Goal: Information Seeking & Learning: Check status

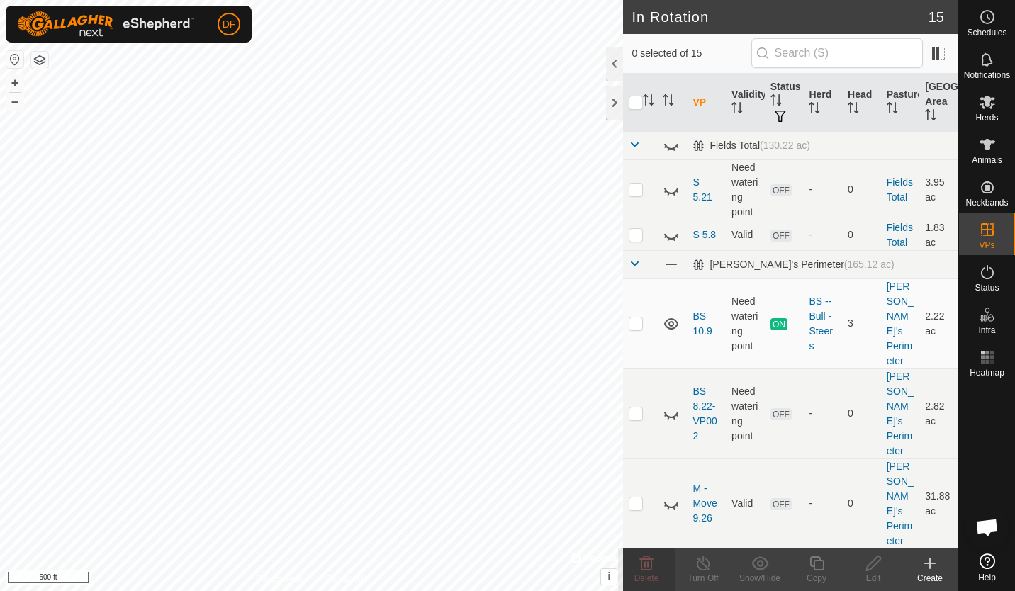
click at [44, 60] on button "button" at bounding box center [39, 60] width 17 height 17
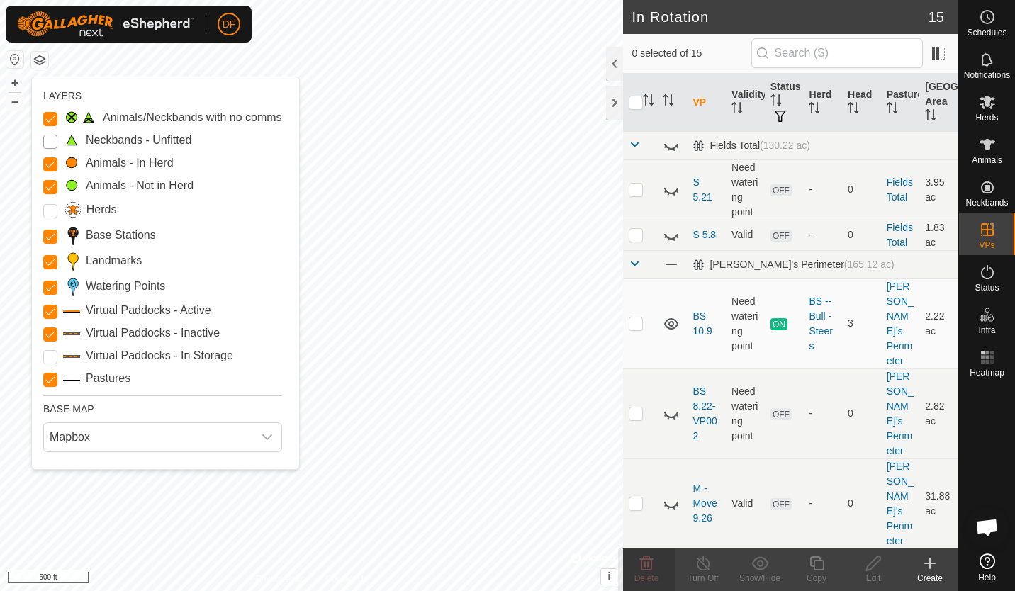
click at [50, 140] on Unfitted "Neckbands - Unfitted" at bounding box center [50, 142] width 14 height 14
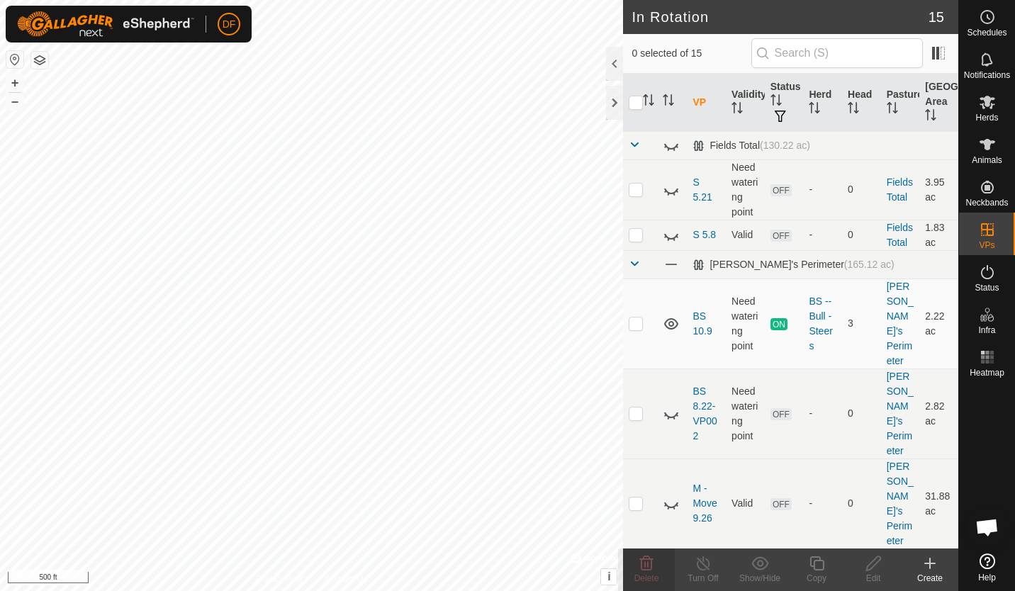
click at [41, 61] on button "button" at bounding box center [39, 60] width 17 height 17
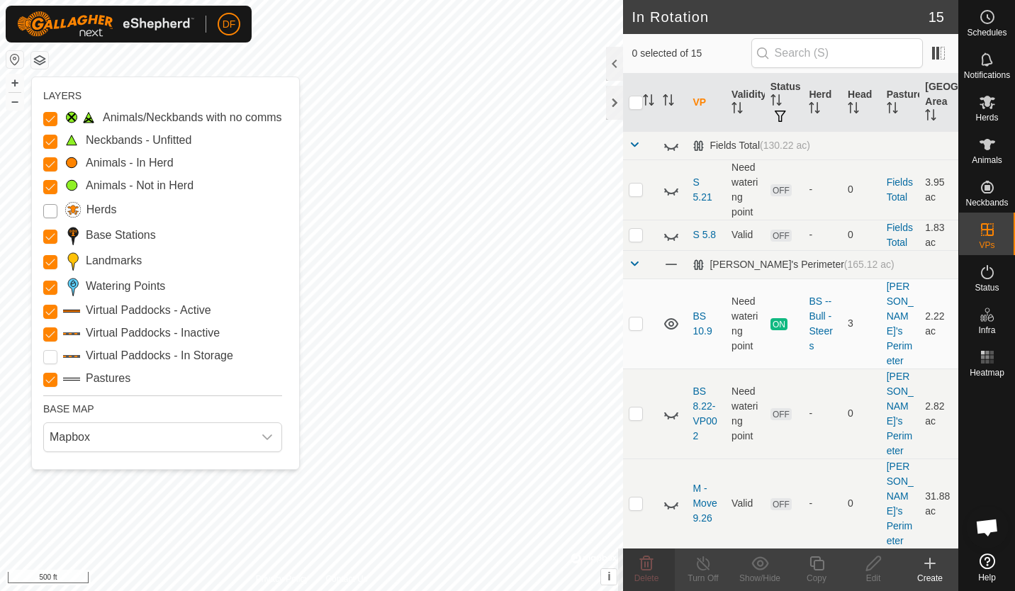
click at [48, 211] on input "Herds" at bounding box center [50, 211] width 14 height 14
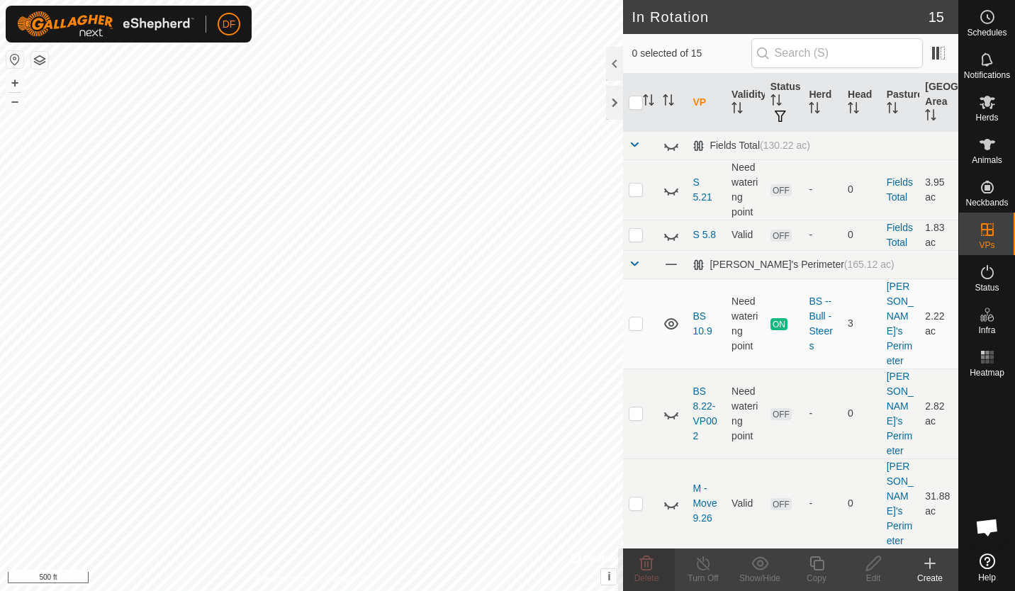
click at [43, 65] on button "button" at bounding box center [39, 60] width 17 height 17
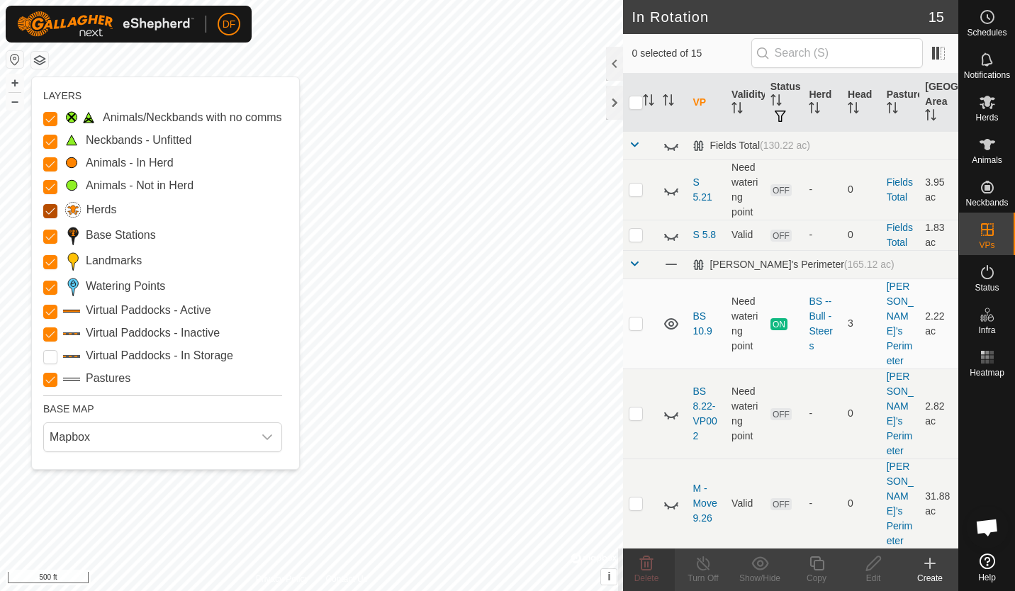
click at [54, 210] on input "Herds" at bounding box center [50, 211] width 14 height 14
click at [49, 381] on input "Pastures" at bounding box center [50, 380] width 14 height 14
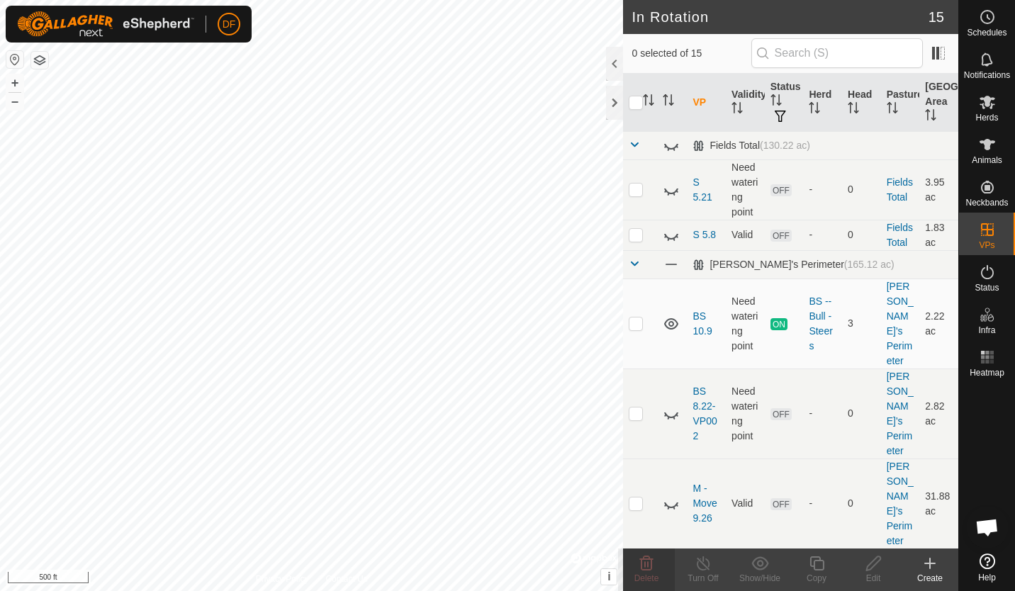
click at [41, 63] on button "button" at bounding box center [39, 60] width 17 height 17
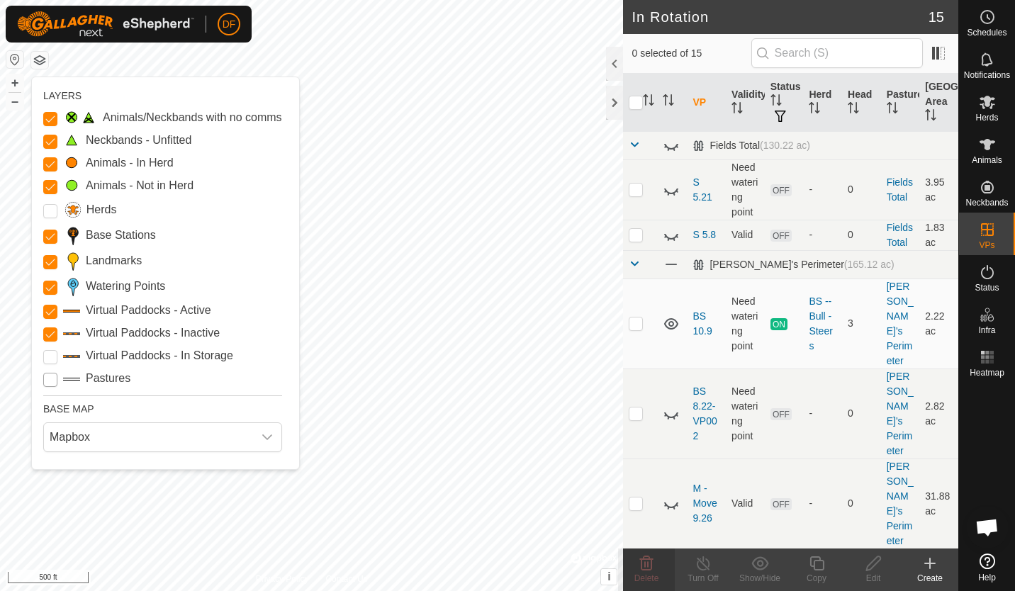
click at [49, 384] on input "Pastures" at bounding box center [50, 380] width 14 height 14
click at [49, 357] on Storage "Virtual Paddocks - In Storage" at bounding box center [50, 357] width 14 height 14
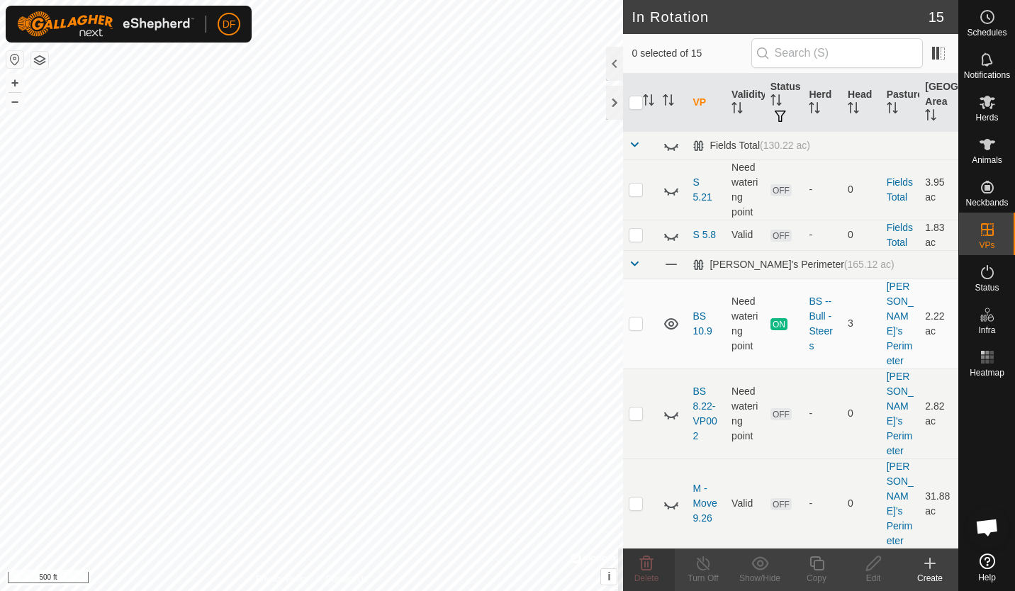
click at [43, 62] on button "button" at bounding box center [39, 60] width 17 height 17
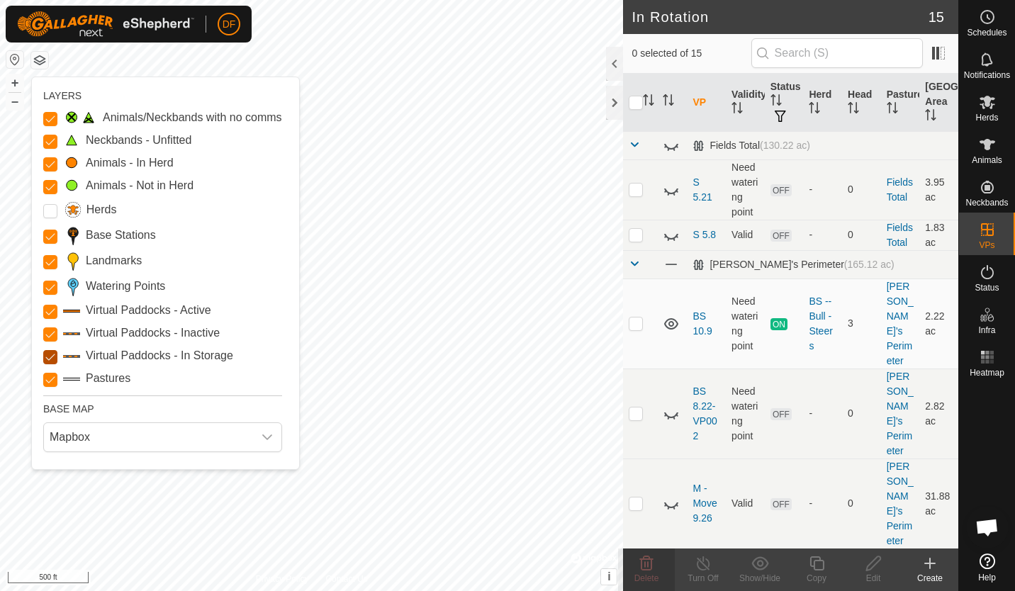
click at [50, 357] on Storage "Virtual Paddocks - In Storage" at bounding box center [50, 357] width 14 height 14
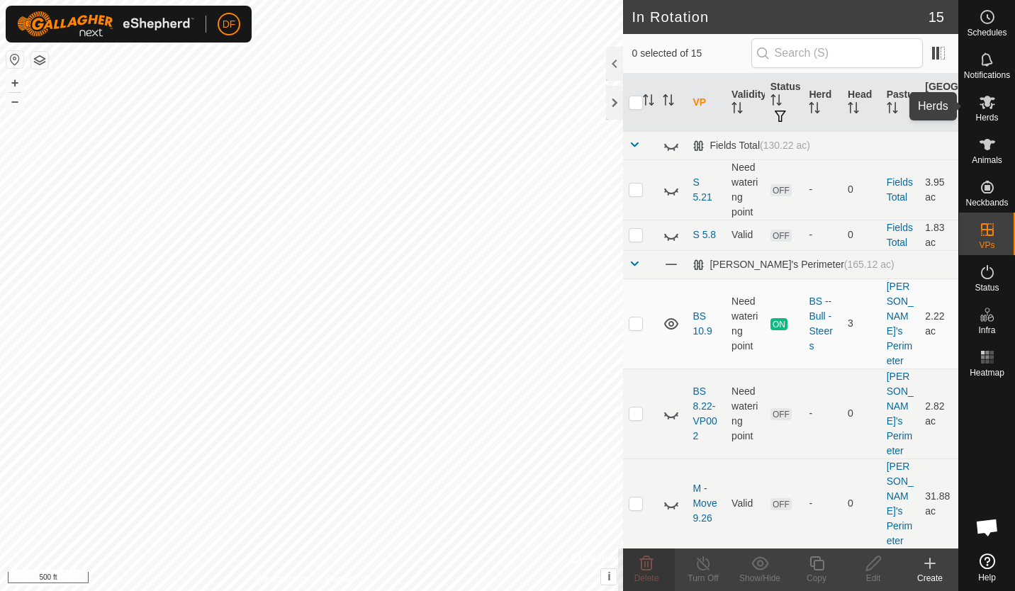
click at [988, 104] on icon at bounding box center [988, 102] width 16 height 13
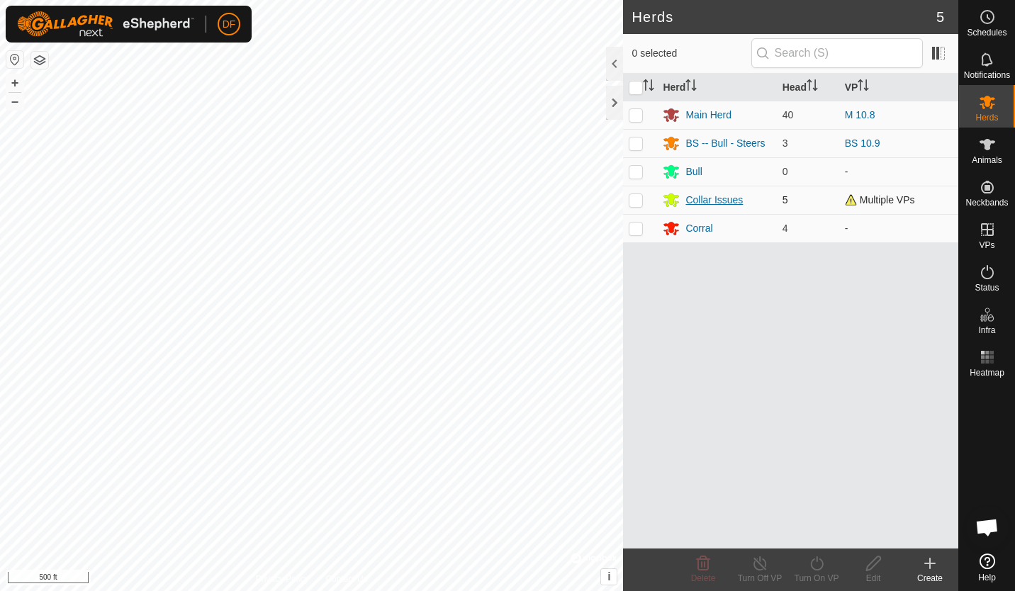
click at [720, 205] on div "Collar Issues" at bounding box center [714, 200] width 57 height 15
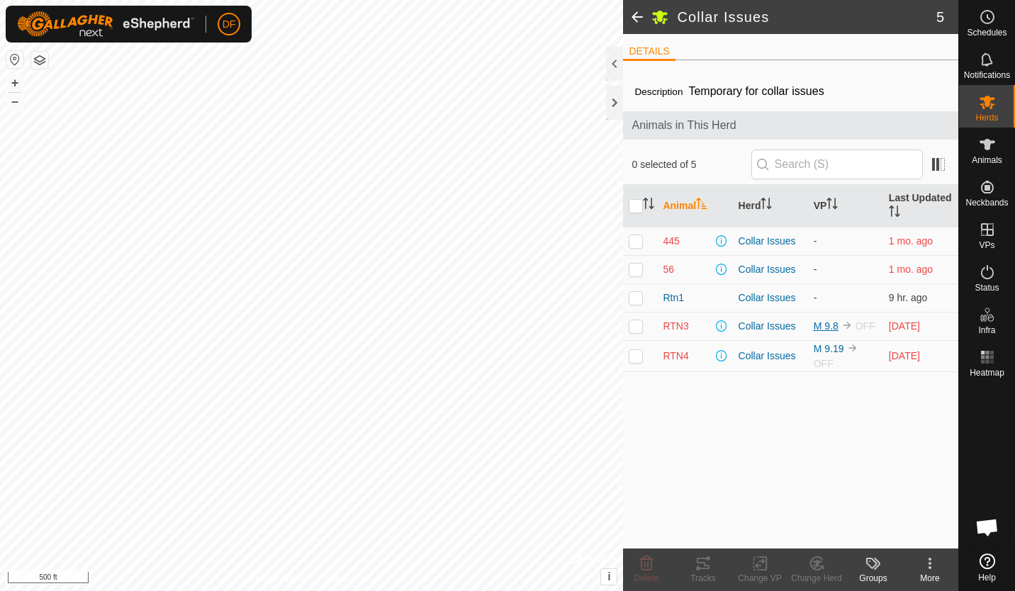
click at [832, 323] on link "M 9.8" at bounding box center [826, 325] width 25 height 11
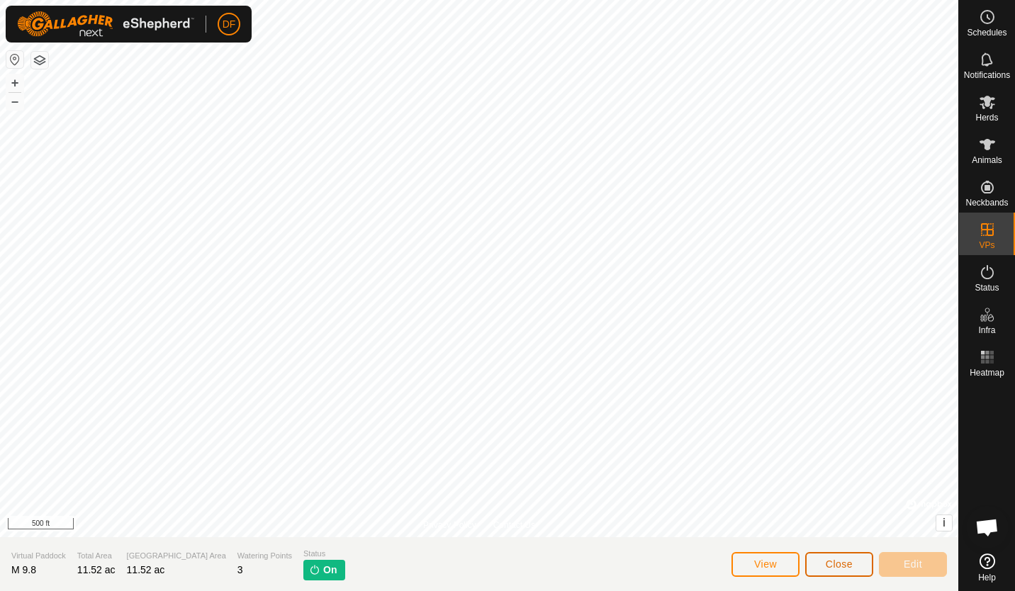
click at [839, 560] on span "Close" at bounding box center [839, 564] width 27 height 11
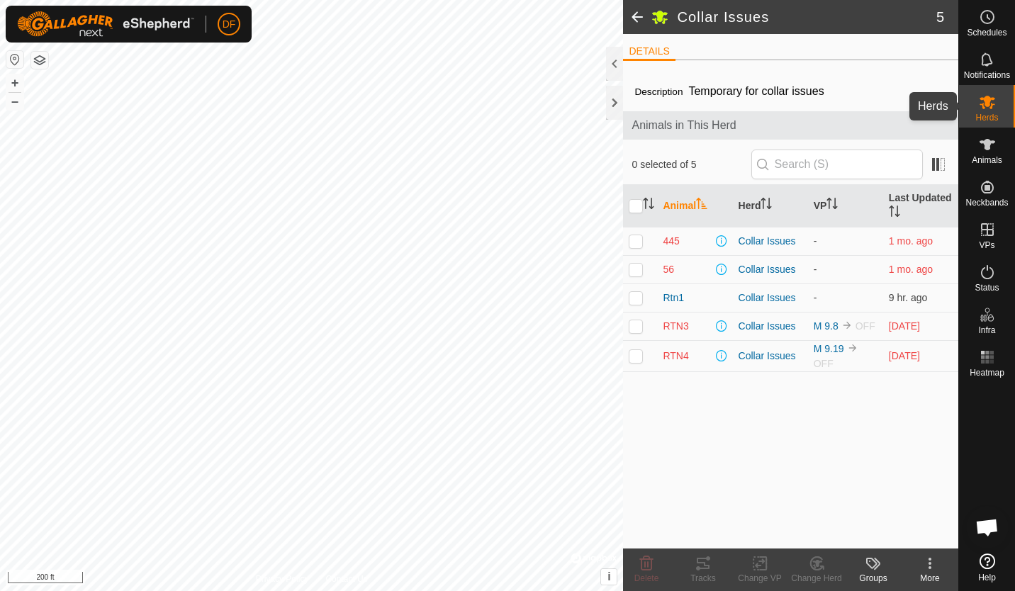
click at [989, 110] on icon at bounding box center [987, 102] width 17 height 17
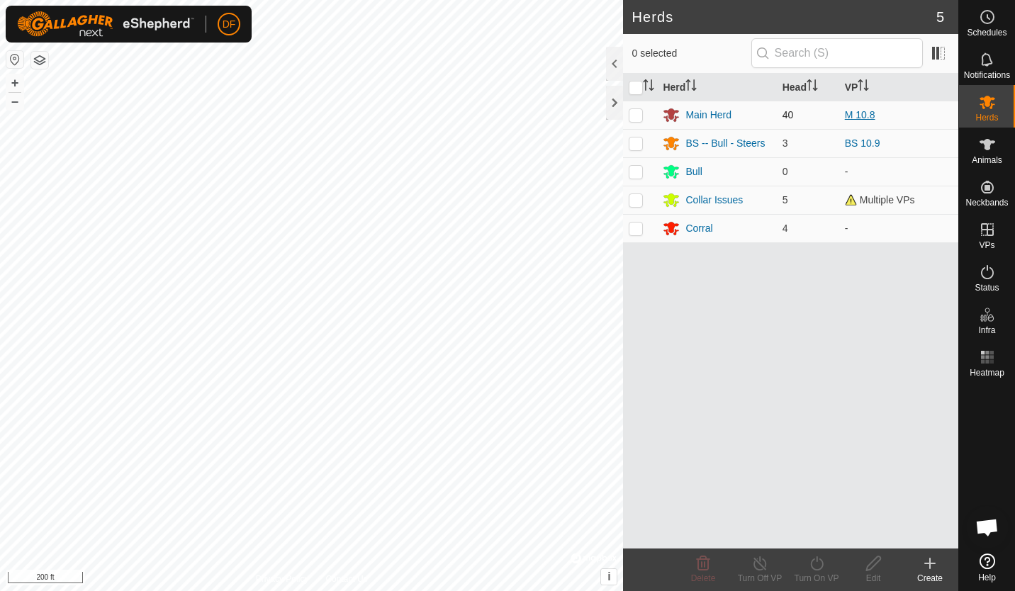
click at [855, 117] on link "M 10.8" at bounding box center [860, 114] width 30 height 11
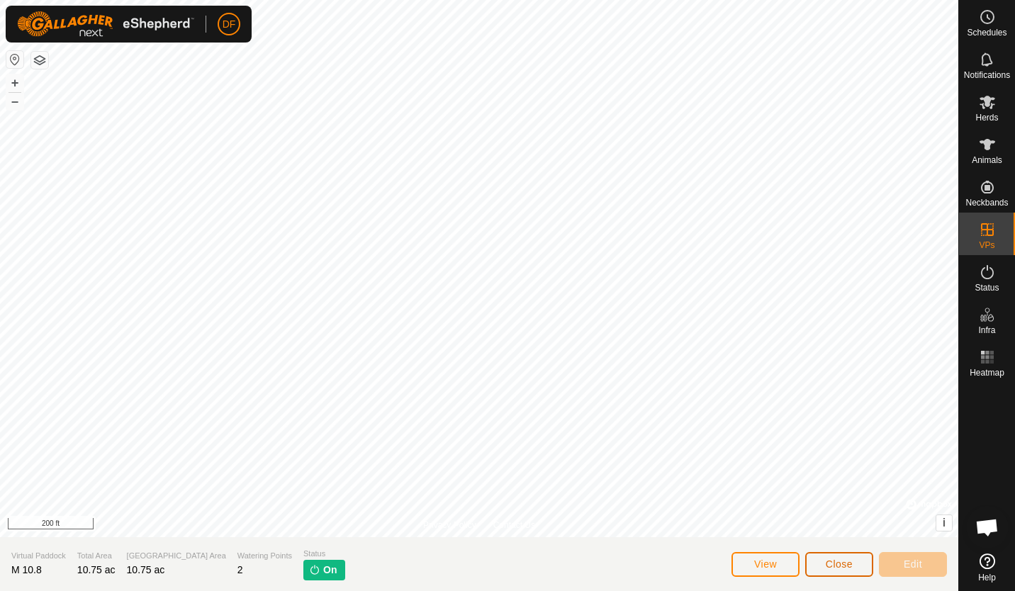
click at [839, 567] on span "Close" at bounding box center [839, 564] width 27 height 11
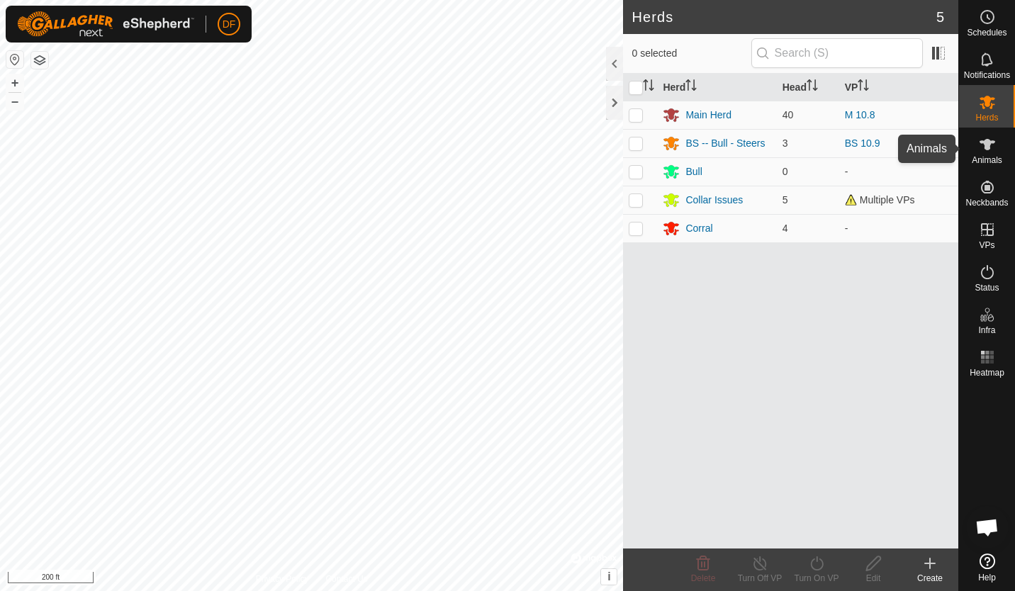
click at [988, 150] on icon at bounding box center [988, 144] width 16 height 11
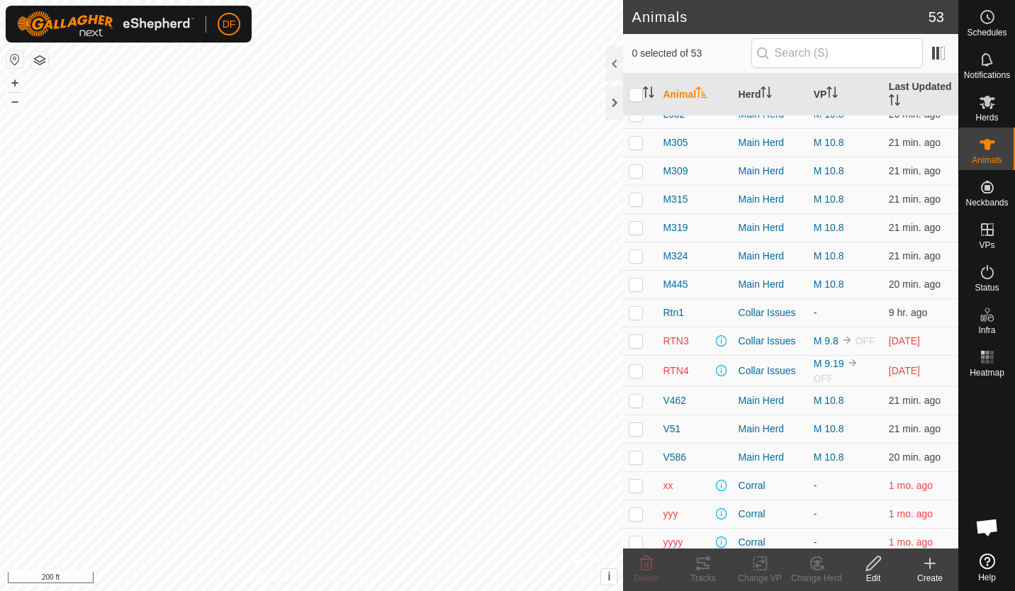
scroll to position [1079, 0]
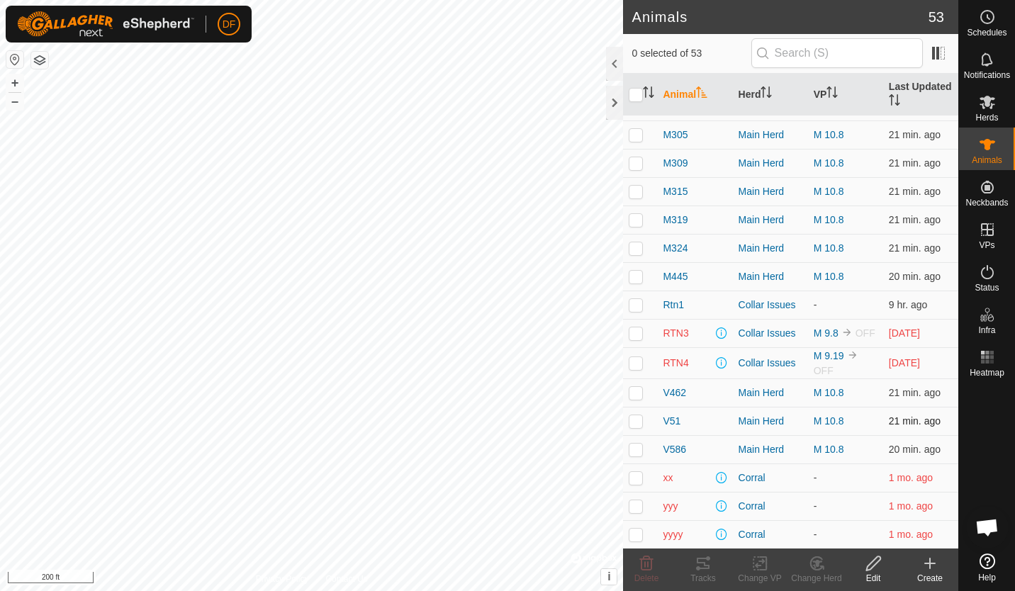
click at [635, 423] on p-checkbox at bounding box center [636, 420] width 14 height 11
checkbox input "false"
